Goal: Task Accomplishment & Management: Manage account settings

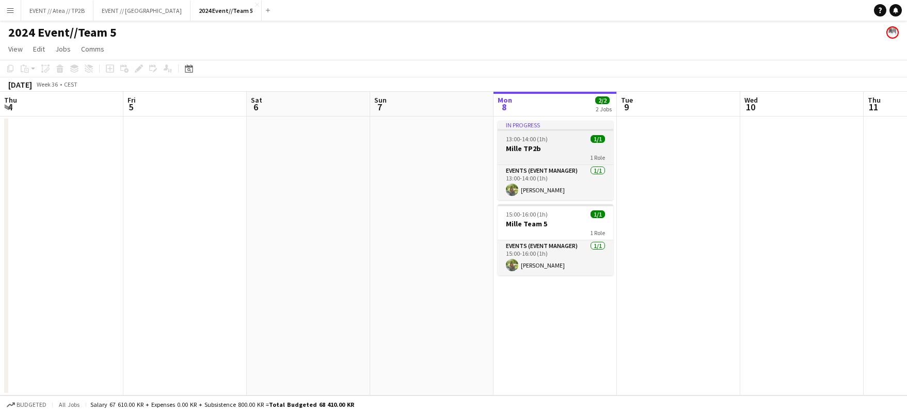
scroll to position [0, 246]
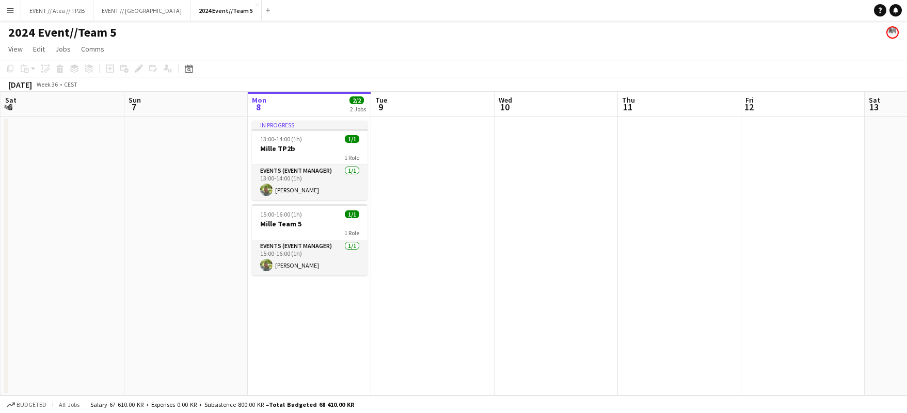
click at [634, 202] on app-date-cell at bounding box center [679, 256] width 123 height 279
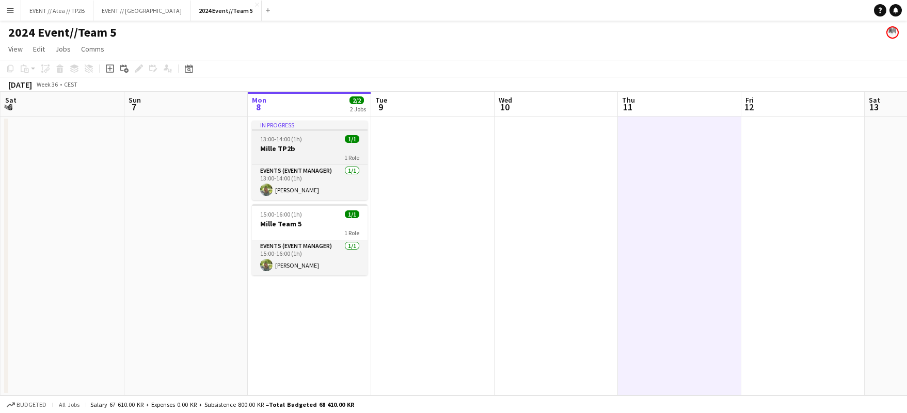
click at [317, 144] on h3 "Mille TP2b" at bounding box center [310, 148] width 116 height 9
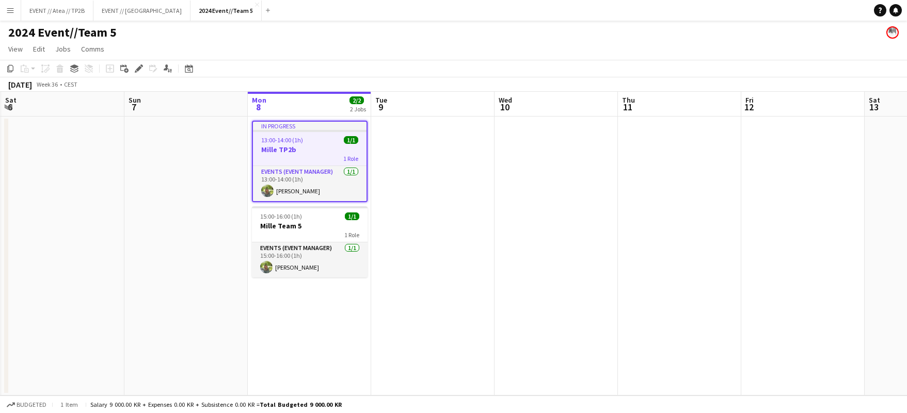
click at [467, 235] on app-date-cell at bounding box center [432, 256] width 123 height 279
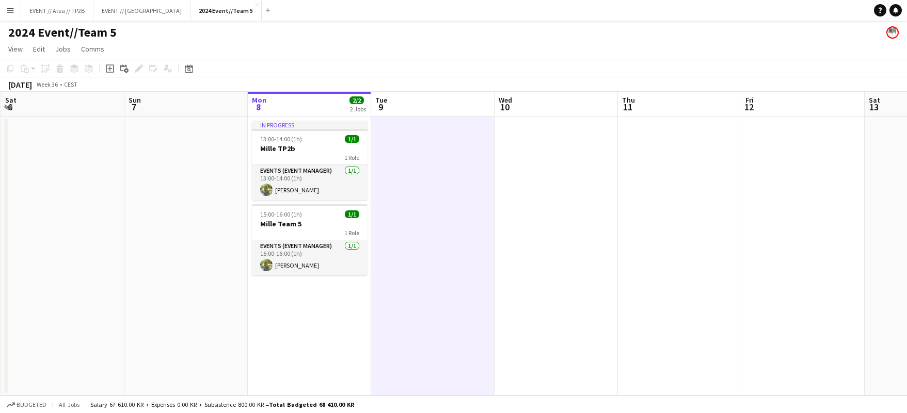
scroll to position [0, 232]
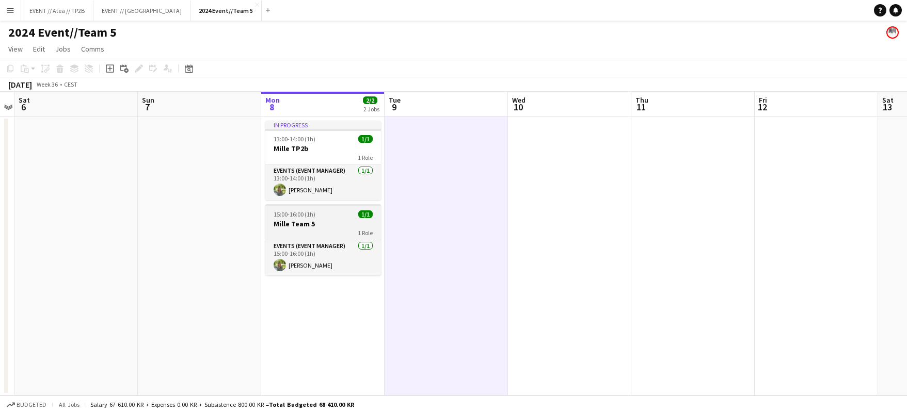
click at [304, 223] on h3 "Mille Team 5" at bounding box center [323, 223] width 116 height 9
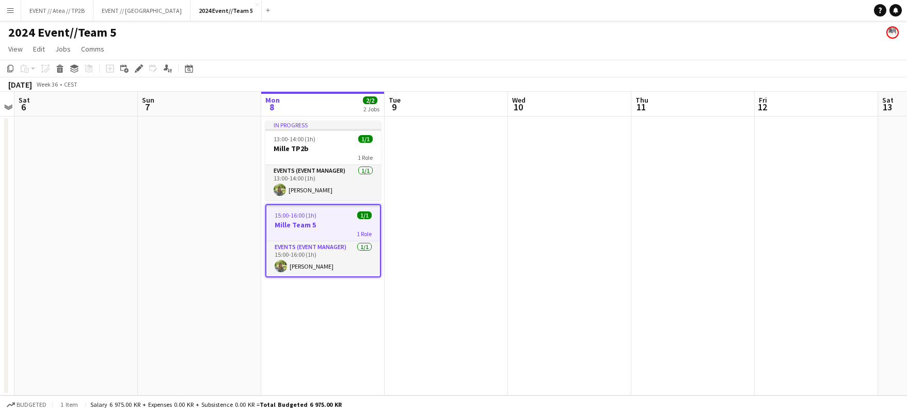
scroll to position [0, 233]
click at [321, 286] on app-date-cell "In progress 13:00-14:00 (1h) 1/1 Mille TP2b 1 Role Events (Event Manager) [DATE…" at bounding box center [322, 256] width 123 height 279
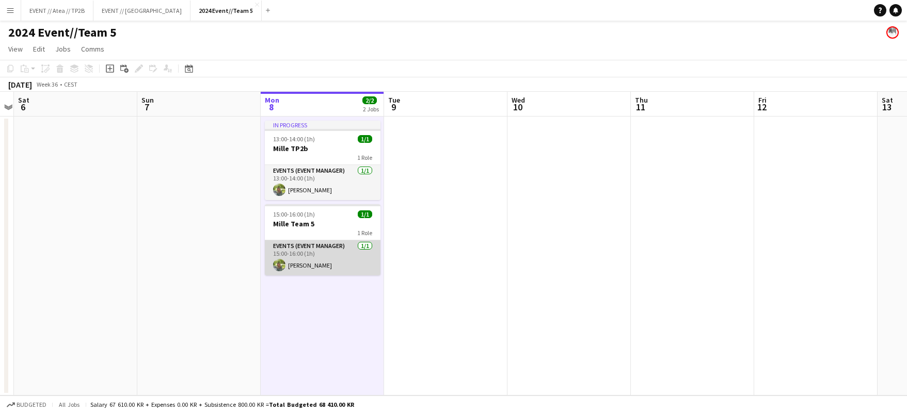
click at [320, 262] on app-card-role "Events (Event Manager) [DATE] 15:00-16:00 (1h) [PERSON_NAME]" at bounding box center [323, 257] width 116 height 35
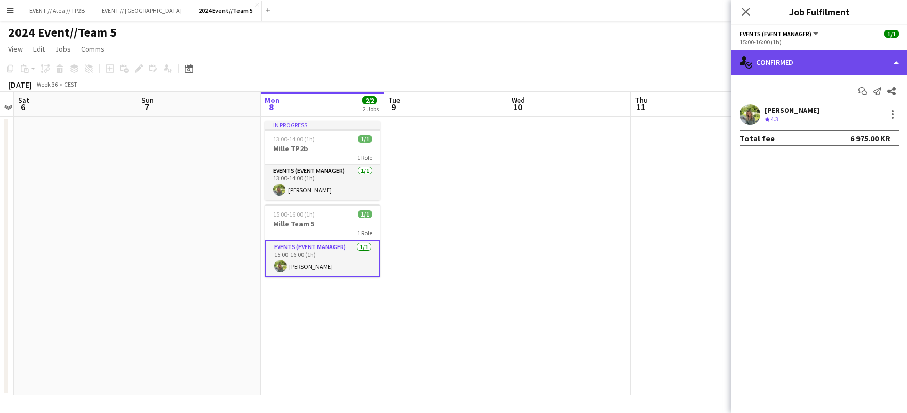
click at [856, 58] on div "single-neutral-actions-check-2 Confirmed" at bounding box center [818, 62] width 175 height 25
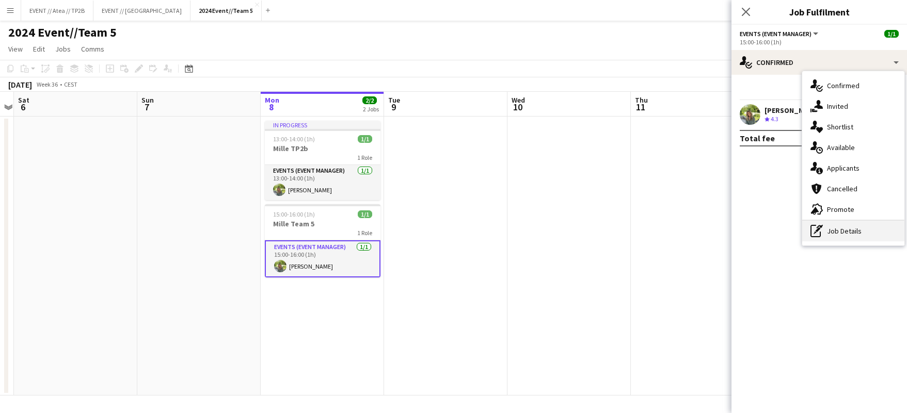
click at [837, 227] on div "pen-write Job Details" at bounding box center [853, 231] width 102 height 21
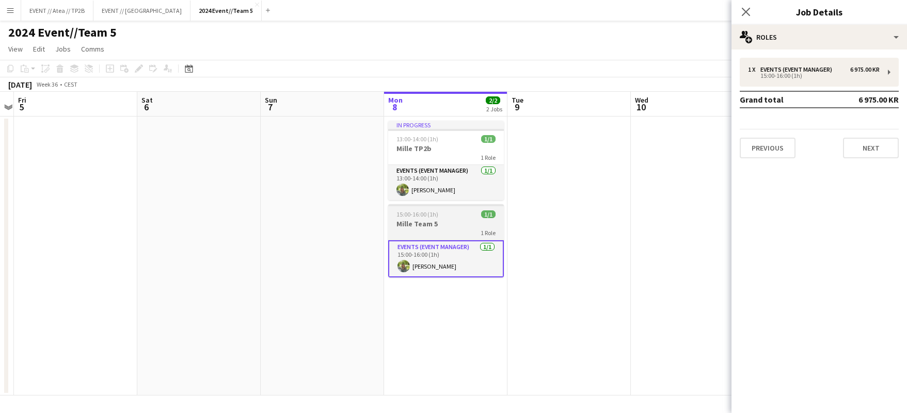
click at [447, 207] on app-job-card "15:00-16:00 (1h) 1/1 Mille Team 5 1 Role Events (Event Manager) [DATE] 15:00-16…" at bounding box center [446, 240] width 116 height 73
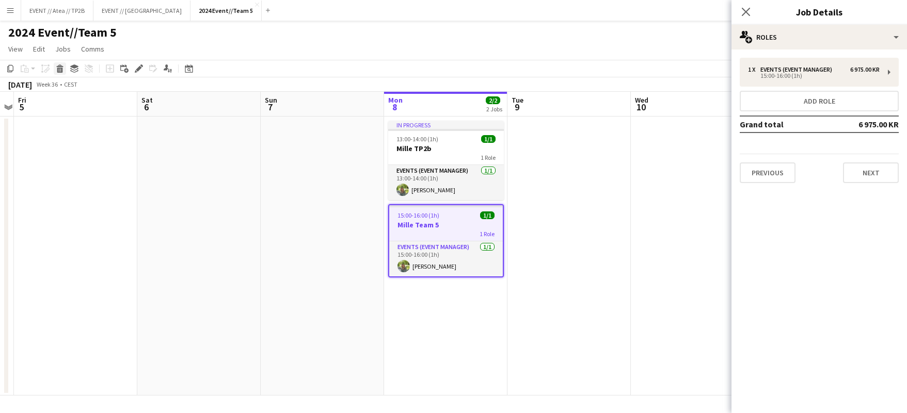
click at [59, 68] on icon at bounding box center [60, 70] width 6 height 5
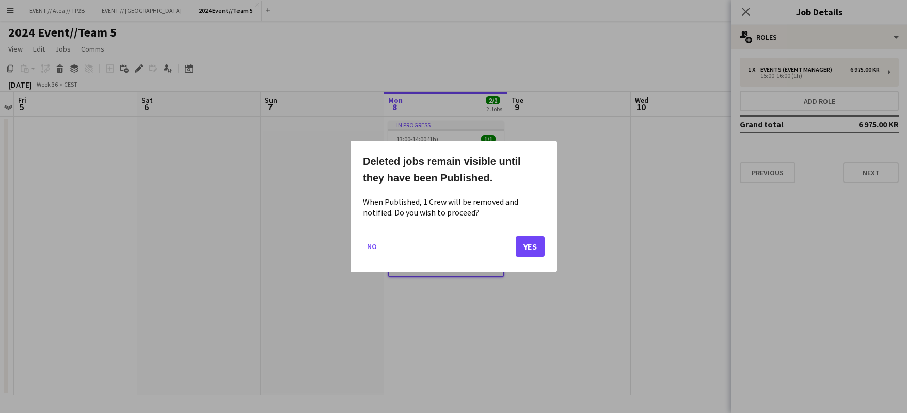
click at [529, 246] on button "Yes" at bounding box center [529, 246] width 29 height 21
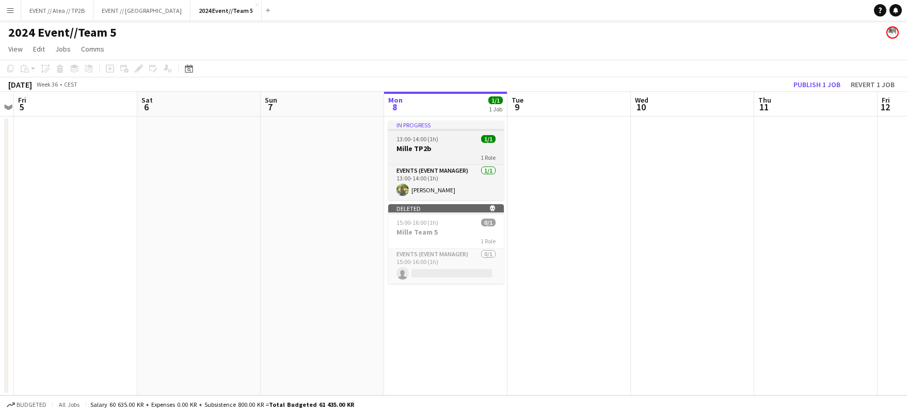
click at [432, 139] on span "13:00-14:00 (1h)" at bounding box center [417, 139] width 42 height 8
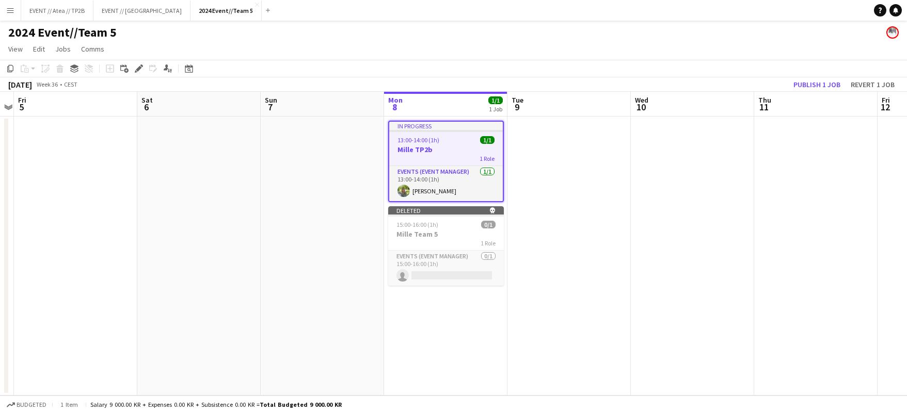
click at [266, 282] on app-date-cell at bounding box center [322, 256] width 123 height 279
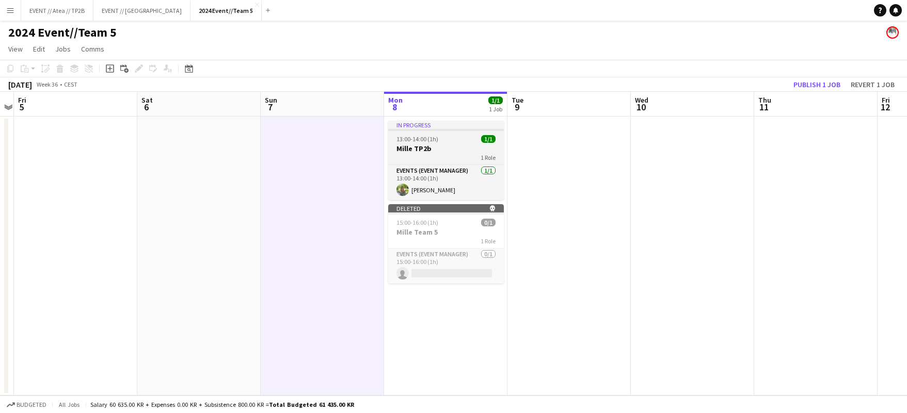
click at [451, 144] on h3 "Mille TP2b" at bounding box center [446, 148] width 116 height 9
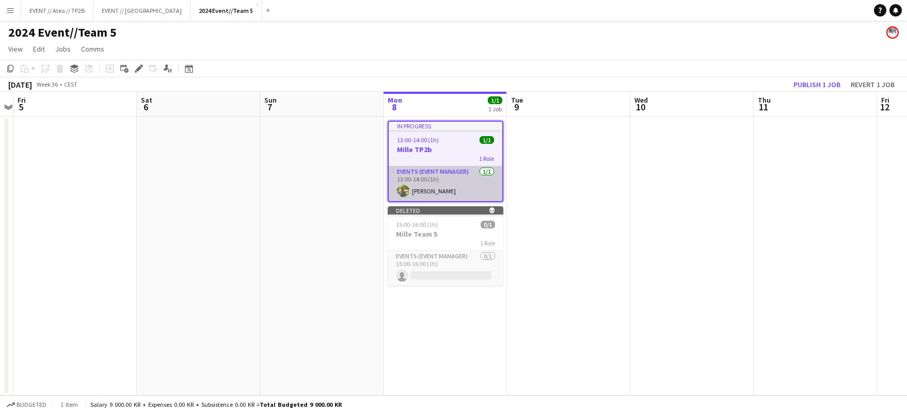
click at [473, 184] on app-card-role "Events (Event Manager) [DATE] 13:00-14:00 (1h) [PERSON_NAME]" at bounding box center [446, 183] width 114 height 35
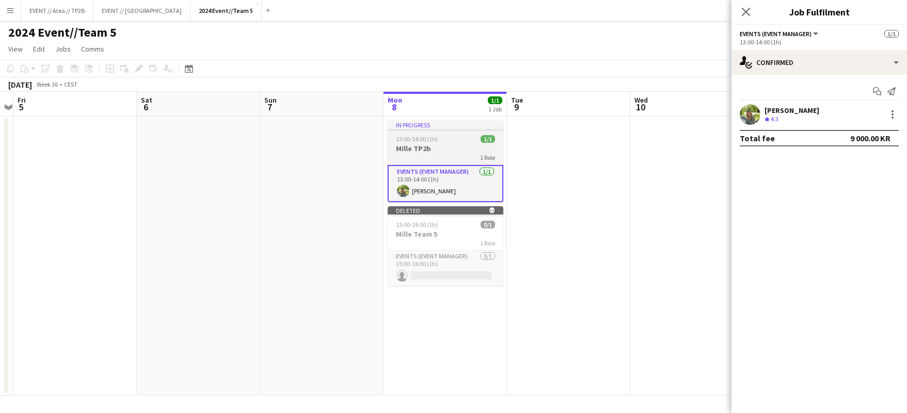
click at [418, 163] on app-job-card "In progress 13:00-14:00 (1h) 1/1 Mille TP2b 1 Role Events (Event Manager) [DATE…" at bounding box center [446, 162] width 116 height 82
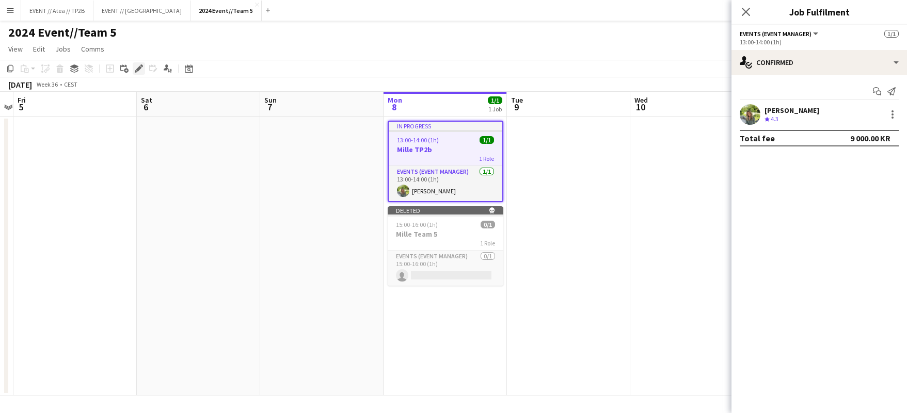
click at [140, 72] on icon "Edit" at bounding box center [139, 68] width 8 height 8
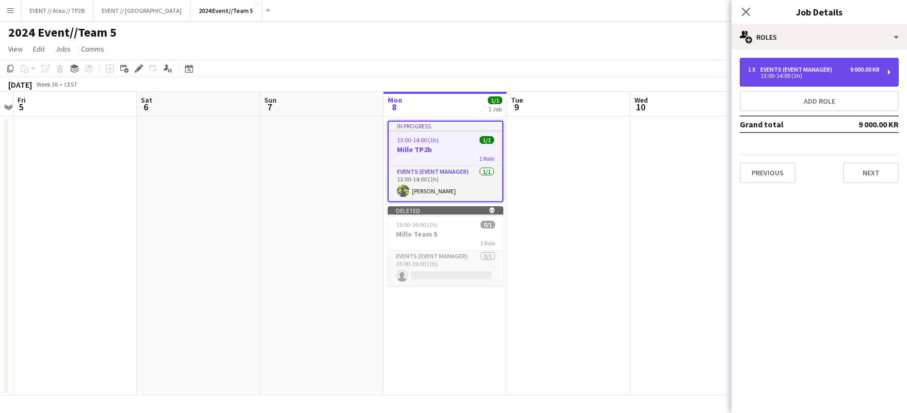
click at [862, 68] on div "9 000.00 KR" at bounding box center [864, 69] width 29 height 7
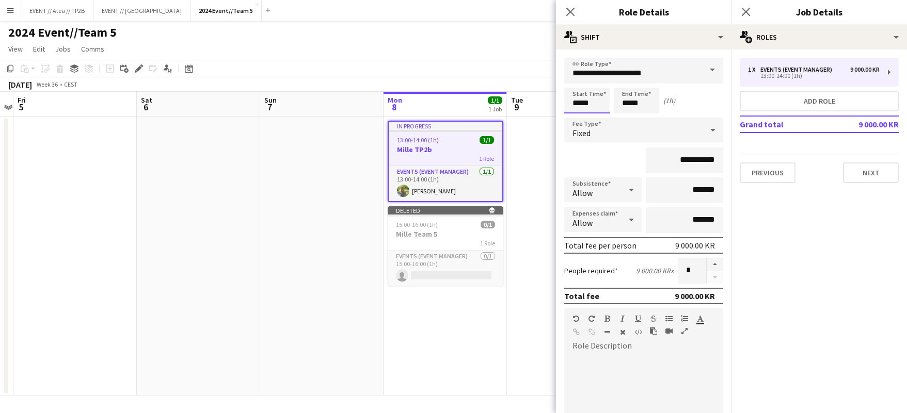
click at [586, 104] on body "Menu Boards Boards Boards All jobs Status Workforce Workforce My Workforce Recr…" at bounding box center [453, 206] width 907 height 413
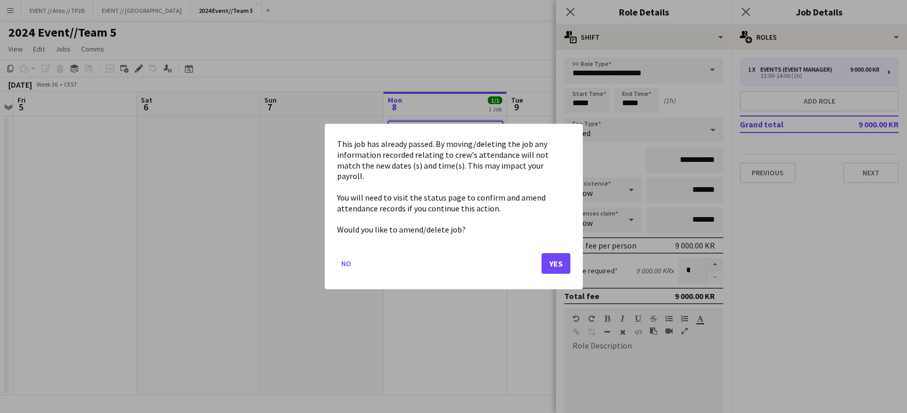
click at [558, 253] on button "Yes" at bounding box center [555, 263] width 29 height 21
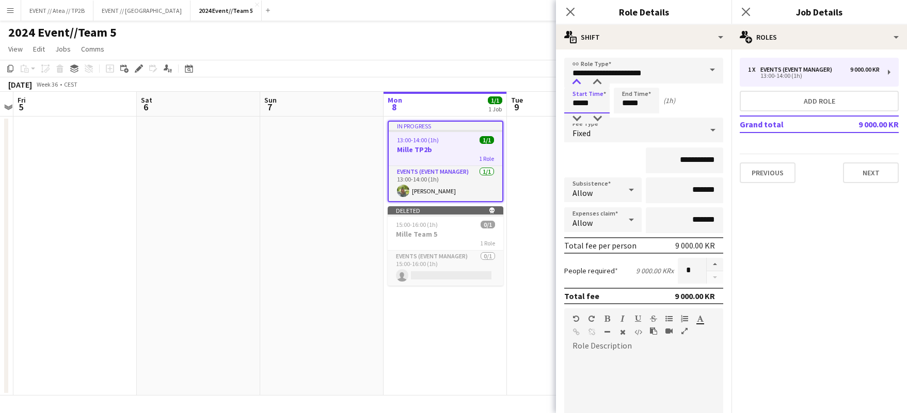
click at [577, 86] on div at bounding box center [576, 82] width 21 height 10
type input "*****"
click at [577, 86] on div at bounding box center [576, 82] width 21 height 10
click at [634, 101] on input "*****" at bounding box center [636, 101] width 45 height 26
click at [627, 84] on div at bounding box center [626, 82] width 21 height 10
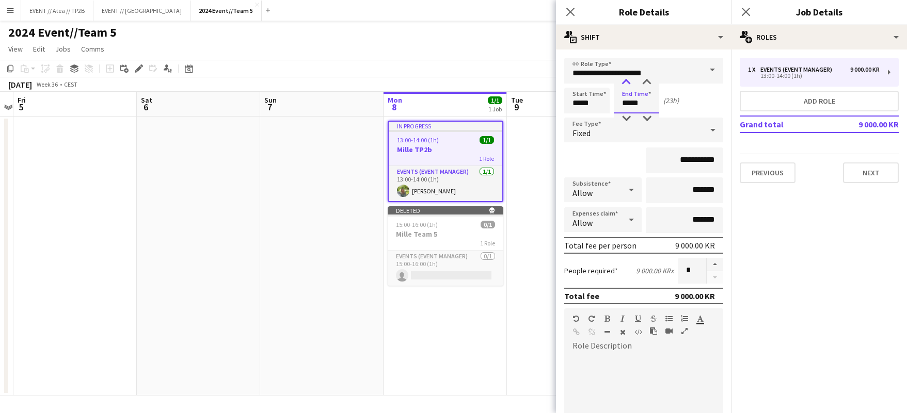
type input "*****"
click at [627, 84] on div at bounding box center [626, 82] width 21 height 10
click at [536, 164] on app-date-cell at bounding box center [568, 256] width 123 height 279
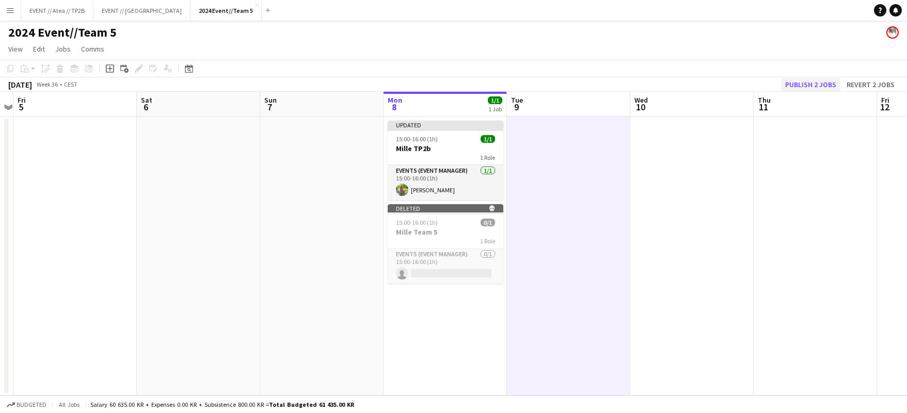
click at [824, 84] on button "Publish 2 jobs" at bounding box center [810, 84] width 59 height 13
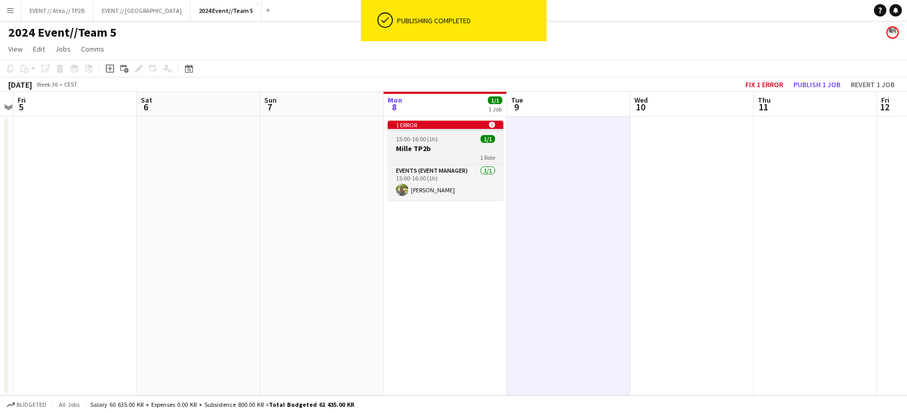
click at [443, 141] on div "15:00-16:00 (1h) 1/1" at bounding box center [446, 139] width 116 height 8
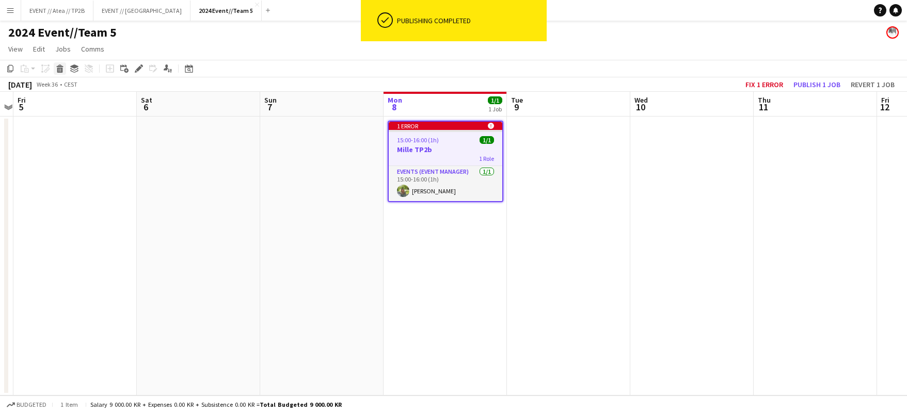
click at [55, 71] on div "Delete" at bounding box center [60, 68] width 12 height 12
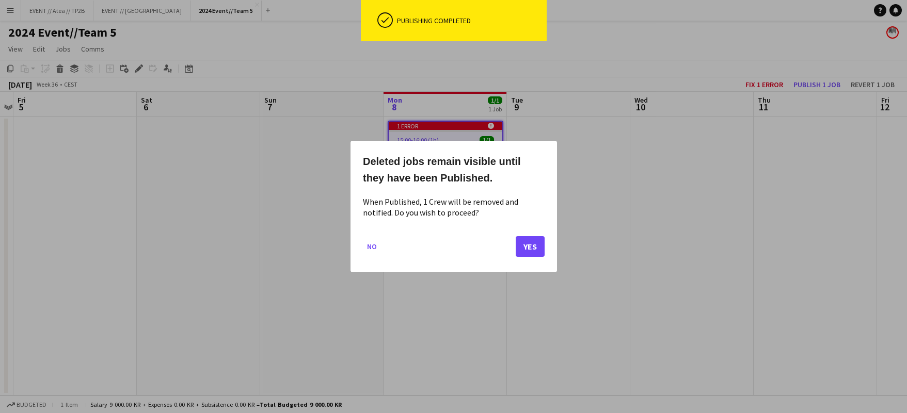
click at [534, 247] on button "Yes" at bounding box center [529, 246] width 29 height 21
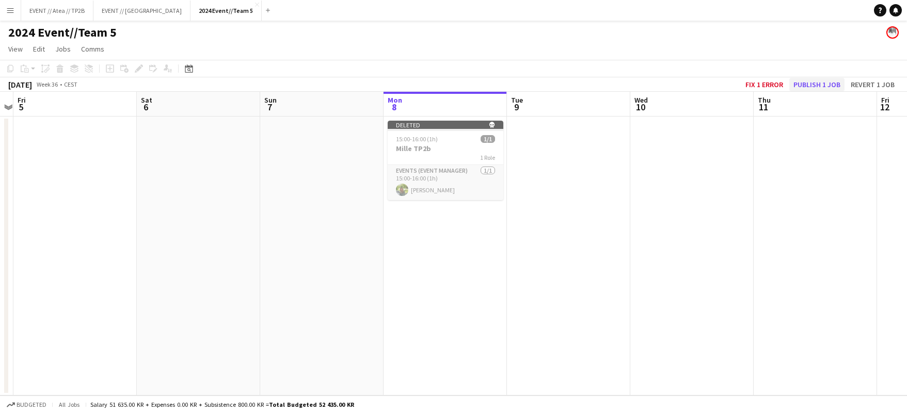
click at [814, 85] on button "Publish 1 job" at bounding box center [816, 84] width 55 height 13
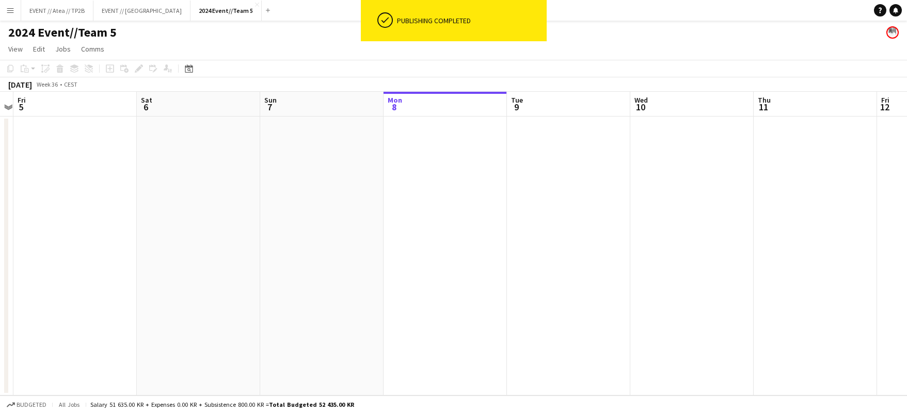
click at [633, 209] on app-date-cell at bounding box center [691, 256] width 123 height 279
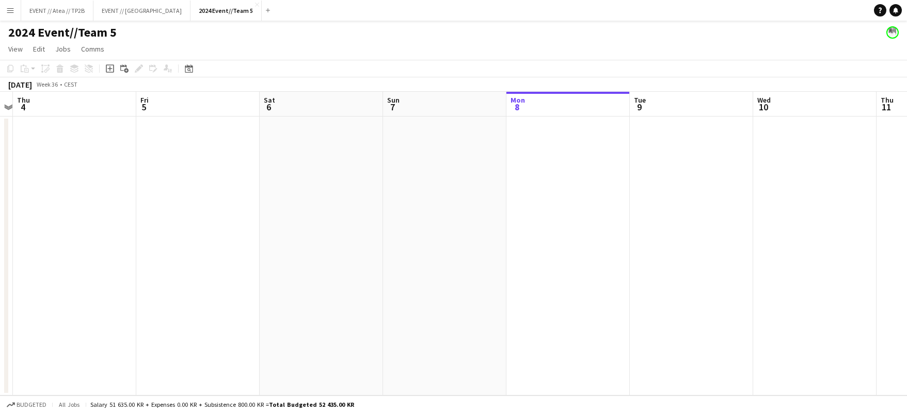
scroll to position [0, 0]
